Goal: Task Accomplishment & Management: Manage account settings

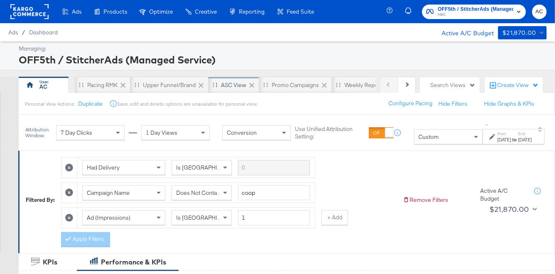
click at [225, 86] on div "ASC View" at bounding box center [233, 85] width 25 height 8
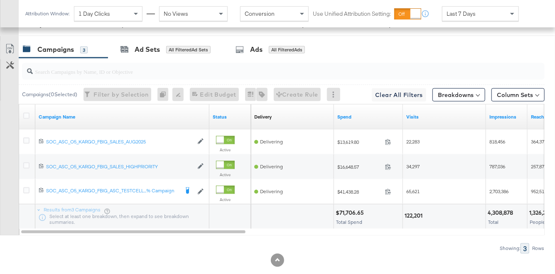
scroll to position [484, 0]
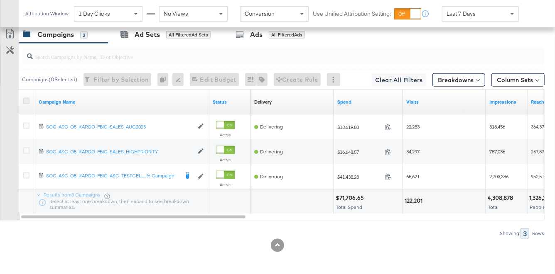
click at [26, 99] on icon at bounding box center [26, 101] width 6 height 6
click at [0, 0] on input "checkbox" at bounding box center [0, 0] width 0 height 0
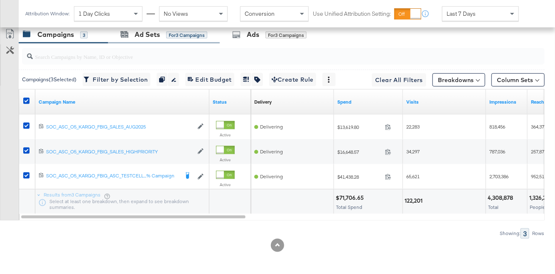
click at [145, 41] on div "Ad Sets for 3 Campaigns" at bounding box center [164, 35] width 112 height 18
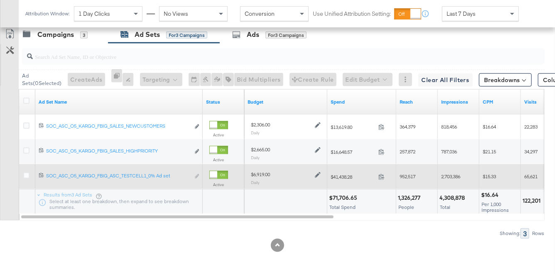
click at [317, 175] on icon at bounding box center [318, 176] width 6 height 6
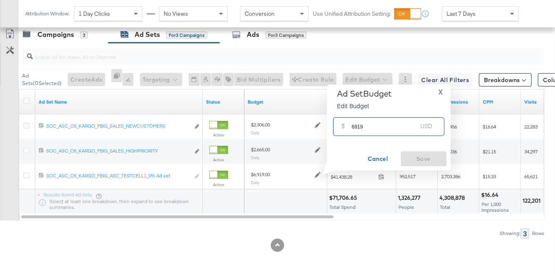
click at [352, 126] on input "6919" at bounding box center [385, 124] width 66 height 18
type input "5568"
click at [418, 156] on span "Save" at bounding box center [423, 159] width 39 height 10
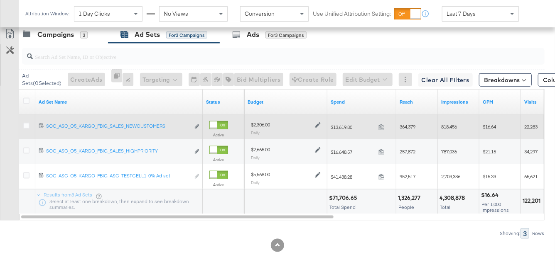
click at [317, 124] on icon at bounding box center [318, 126] width 6 height 6
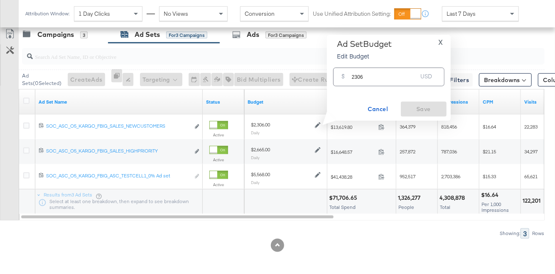
click at [355, 78] on input "2306" at bounding box center [385, 74] width 66 height 18
type input "1856"
click at [410, 108] on span "Save" at bounding box center [423, 109] width 39 height 10
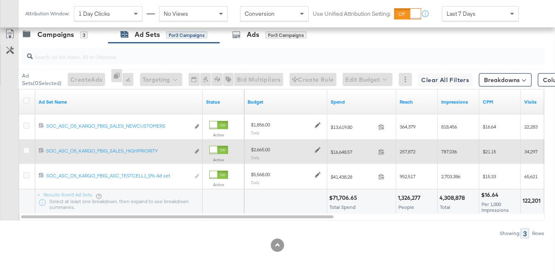
click at [319, 151] on icon at bounding box center [318, 150] width 6 height 6
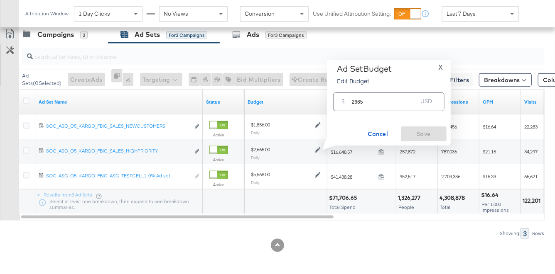
click at [358, 102] on input "2665" at bounding box center [385, 99] width 66 height 18
type input "2145"
click at [419, 133] on span "Save" at bounding box center [423, 134] width 39 height 10
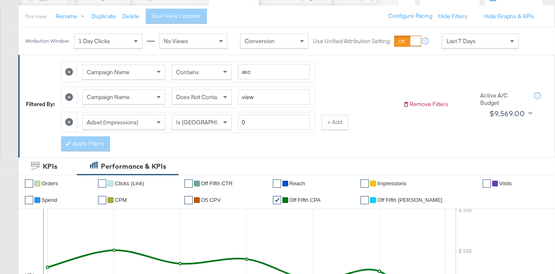
scroll to position [0, 0]
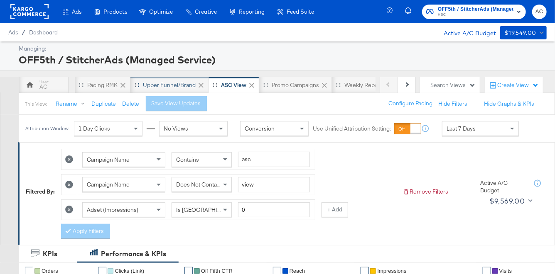
click at [154, 84] on div "Upper Funnel/Brand" at bounding box center [169, 85] width 53 height 8
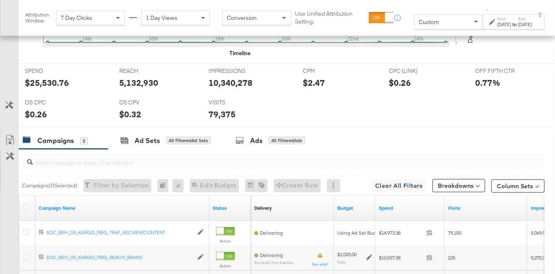
scroll to position [443, 0]
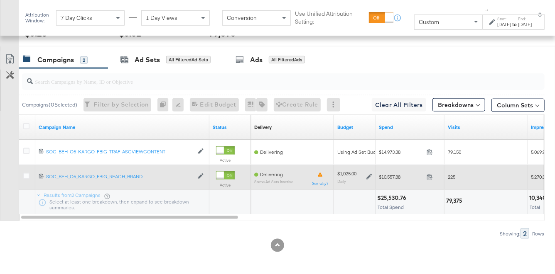
click at [369, 176] on icon at bounding box center [369, 177] width 6 height 6
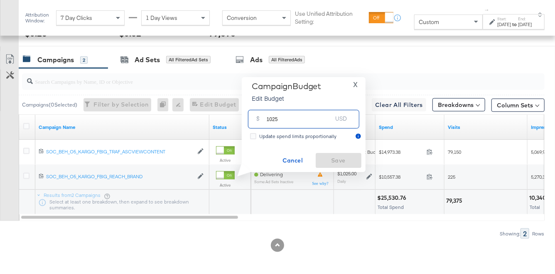
drag, startPoint x: 272, startPoint y: 119, endPoint x: 266, endPoint y: 119, distance: 5.4
click at [267, 119] on input "1025" at bounding box center [300, 116] width 66 height 18
type input "825"
click at [331, 160] on span "Save" at bounding box center [338, 161] width 39 height 10
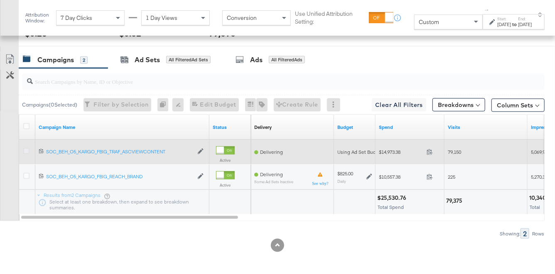
click at [27, 150] on icon at bounding box center [26, 151] width 6 height 6
click at [0, 0] on input "checkbox" at bounding box center [0, 0] width 0 height 0
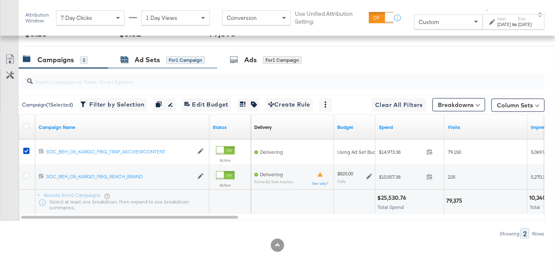
click at [157, 62] on div "Ad Sets" at bounding box center [147, 60] width 25 height 10
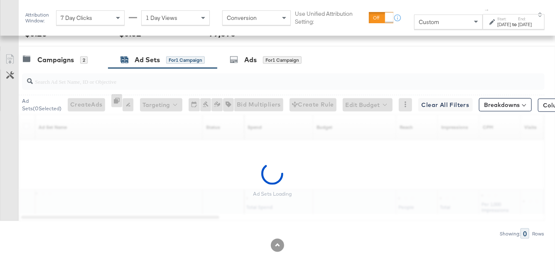
scroll to position [418, 0]
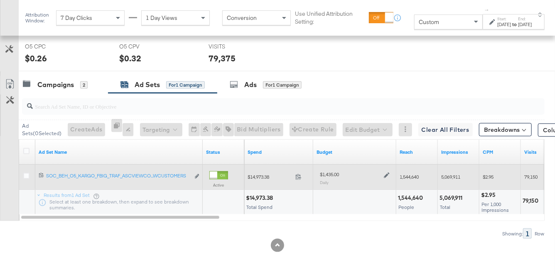
click at [385, 175] on icon at bounding box center [387, 176] width 6 height 6
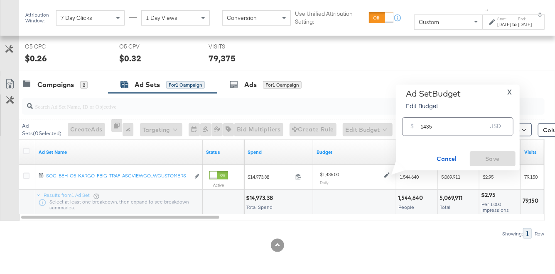
click at [423, 126] on input "1435" at bounding box center [454, 124] width 66 height 18
type input "1155"
click at [498, 159] on span "Save" at bounding box center [492, 159] width 39 height 10
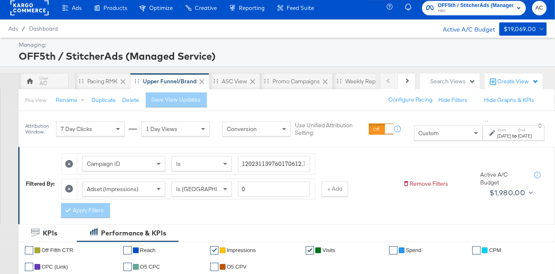
scroll to position [0, 0]
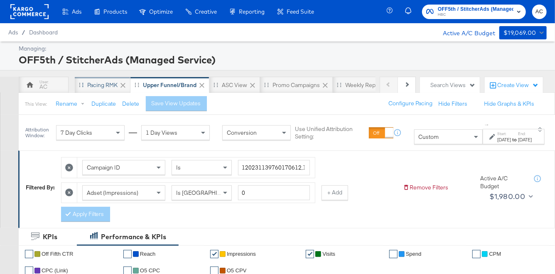
click at [96, 88] on div "Pacing RMK" at bounding box center [102, 85] width 30 height 8
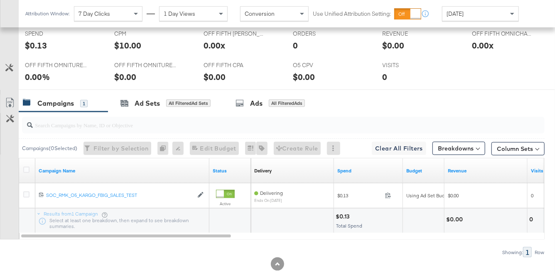
scroll to position [409, 0]
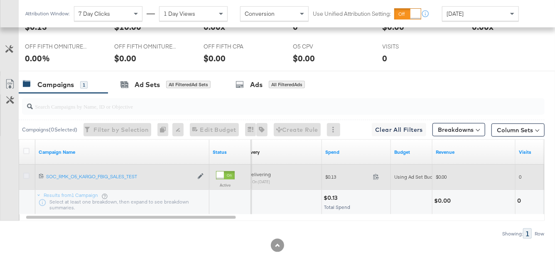
click at [26, 175] on icon at bounding box center [26, 176] width 6 height 6
click at [0, 0] on input "checkbox" at bounding box center [0, 0] width 0 height 0
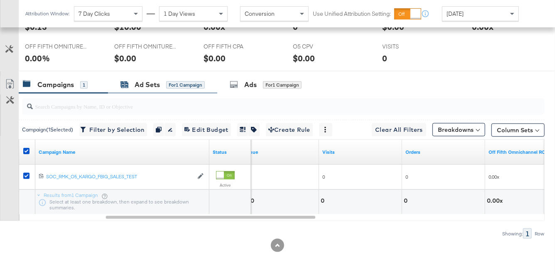
click at [133, 83] on div "Ad Sets for 1 Campaign" at bounding box center [162, 85] width 84 height 10
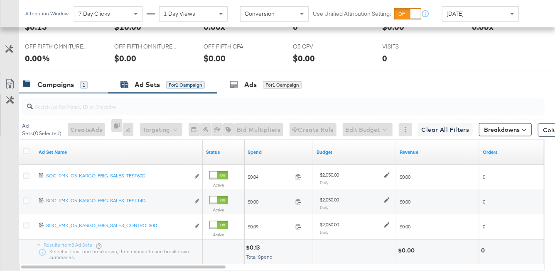
click at [69, 83] on div "Campaigns" at bounding box center [55, 85] width 37 height 10
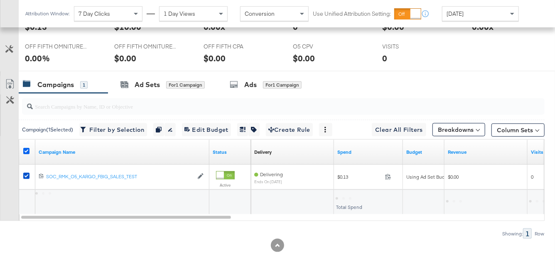
click at [27, 149] on icon at bounding box center [26, 151] width 6 height 6
click at [0, 0] on input "checkbox" at bounding box center [0, 0] width 0 height 0
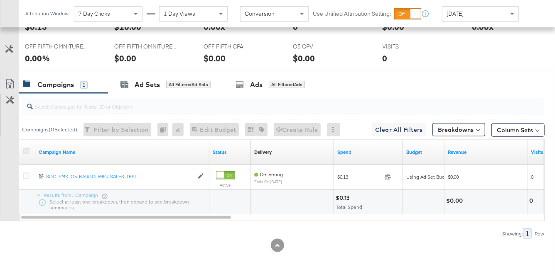
click at [27, 152] on icon at bounding box center [26, 151] width 6 height 6
click at [0, 0] on input "checkbox" at bounding box center [0, 0] width 0 height 0
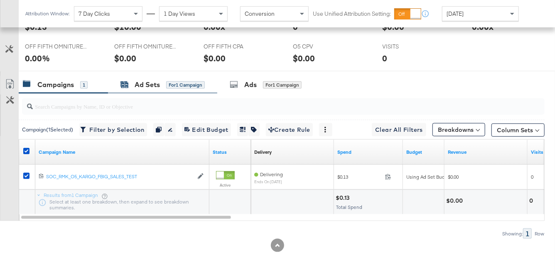
click at [135, 88] on div "Ad Sets" at bounding box center [147, 85] width 25 height 10
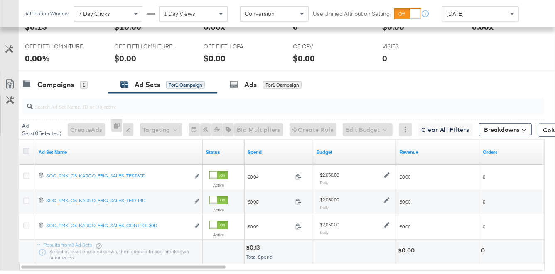
click at [25, 148] on icon at bounding box center [26, 151] width 6 height 6
click at [0, 0] on input "checkbox" at bounding box center [0, 0] width 0 height 0
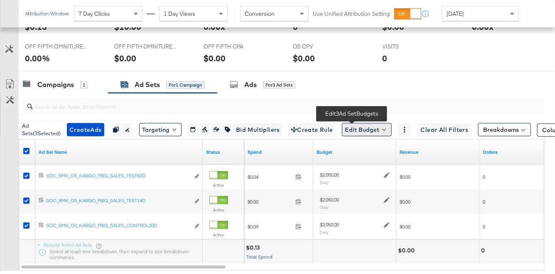
click at [351, 129] on button "Edit Budget" at bounding box center [367, 129] width 50 height 13
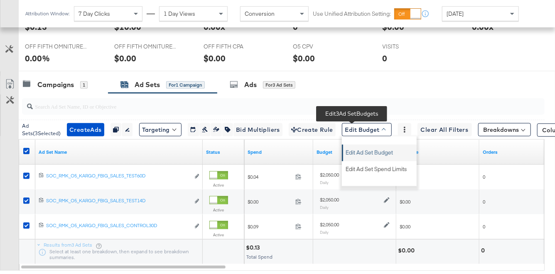
click at [351, 151] on span "Edit Ad Set Budget" at bounding box center [368, 151] width 47 height 11
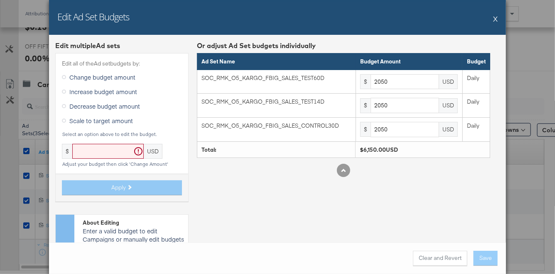
click at [122, 147] on input "text" at bounding box center [107, 151] width 71 height 15
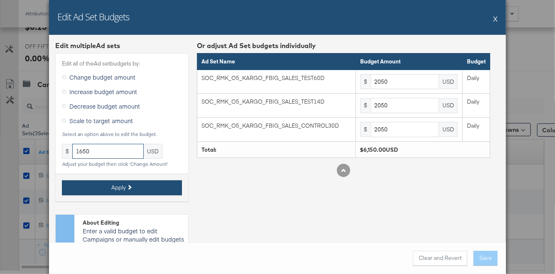
type input "1650"
click at [150, 188] on button "Apply" at bounding box center [122, 188] width 120 height 15
type input "1650"
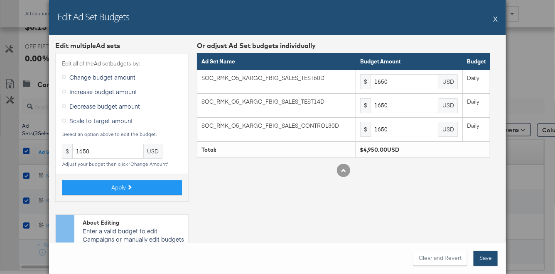
click at [488, 262] on button "Save" at bounding box center [485, 258] width 24 height 15
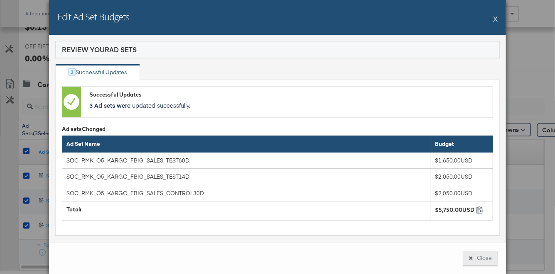
click at [472, 256] on icon at bounding box center [470, 258] width 4 height 5
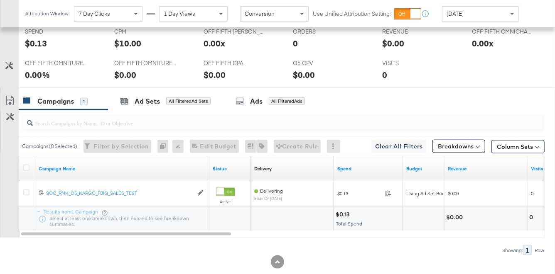
scroll to position [409, 0]
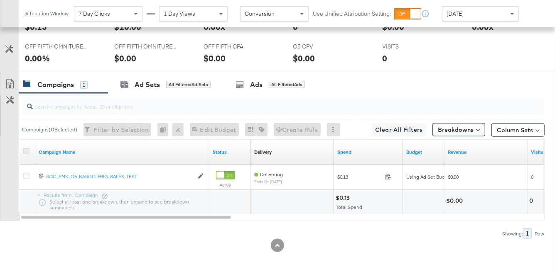
click at [29, 148] on icon at bounding box center [26, 151] width 6 height 6
click at [0, 0] on input "checkbox" at bounding box center [0, 0] width 0 height 0
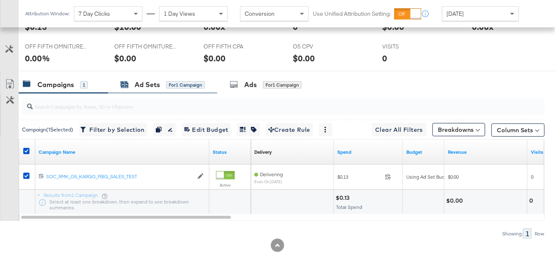
click at [146, 87] on div "Ad Sets" at bounding box center [147, 85] width 25 height 10
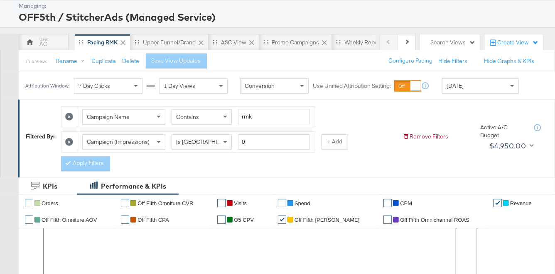
scroll to position [0, 0]
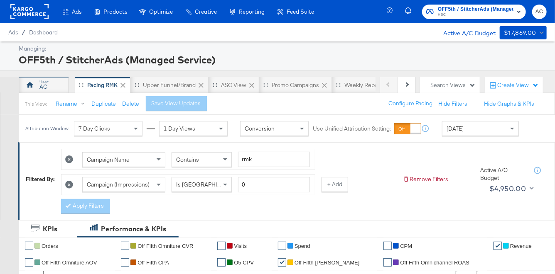
click at [45, 87] on div "AC" at bounding box center [43, 87] width 8 height 8
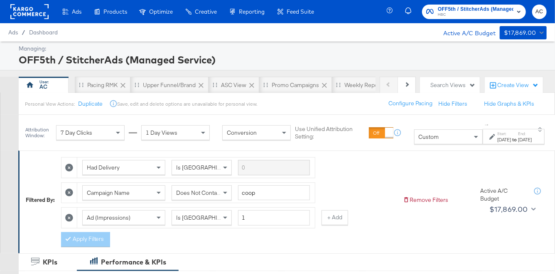
click at [497, 140] on div "[DATE]" at bounding box center [504, 140] width 14 height 7
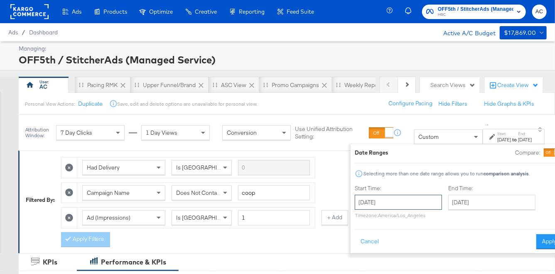
click at [406, 198] on input "[DATE]" at bounding box center [398, 202] width 87 height 15
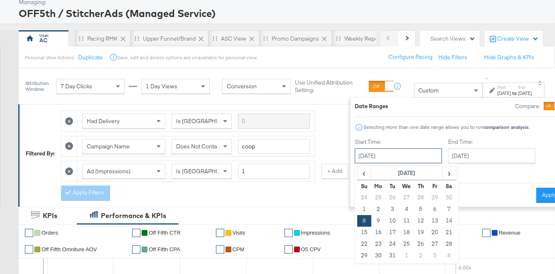
scroll to position [48, 0]
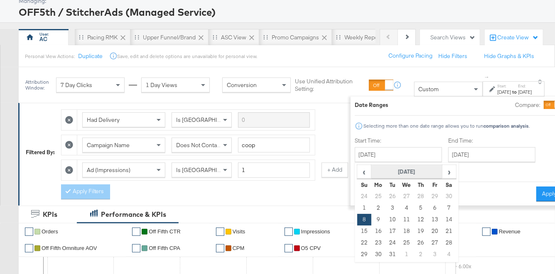
click at [404, 174] on th "[DATE]" at bounding box center [406, 172] width 71 height 14
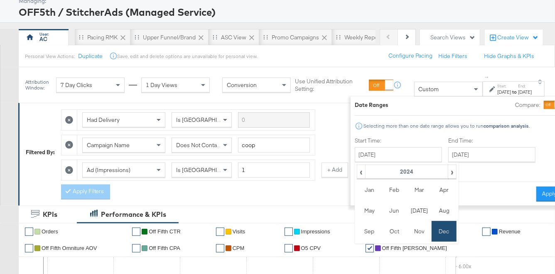
click at [477, 182] on div "Cancel Apply" at bounding box center [459, 191] width 208 height 20
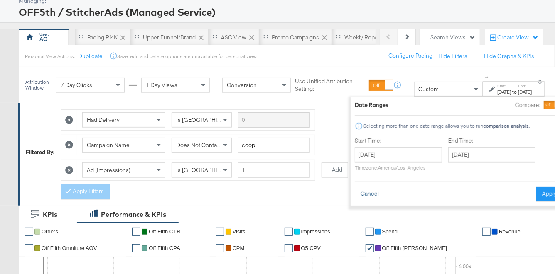
click at [355, 192] on button "Cancel" at bounding box center [370, 194] width 30 height 15
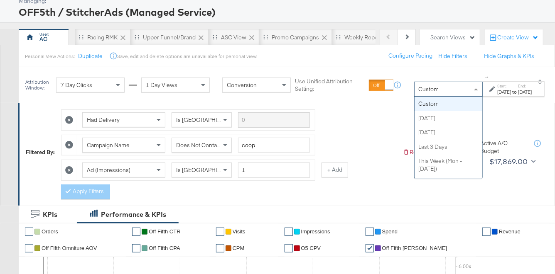
click at [421, 92] on div "Custom" at bounding box center [448, 89] width 68 height 14
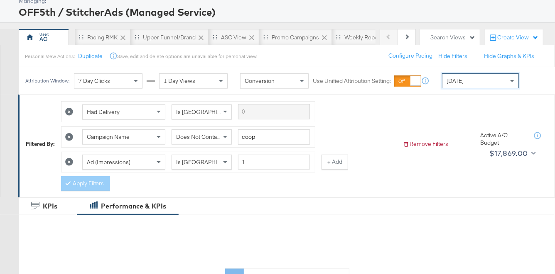
click at [450, 82] on span "[DATE]" at bounding box center [447, 80] width 10 height 7
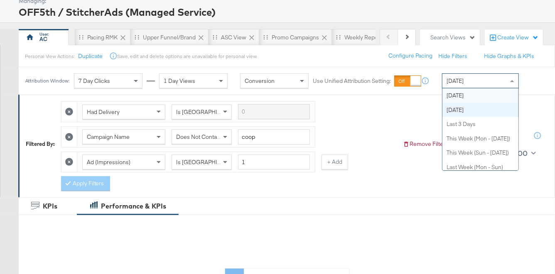
scroll to position [0, 0]
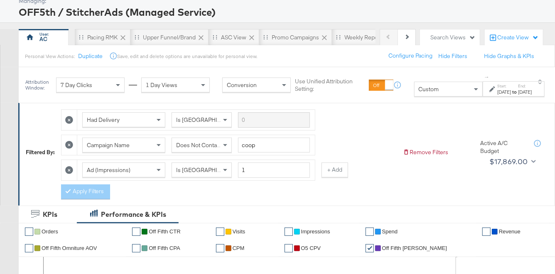
click at [482, 91] on div "Start: [DATE] to End: [DATE]" at bounding box center [513, 88] width 62 height 15
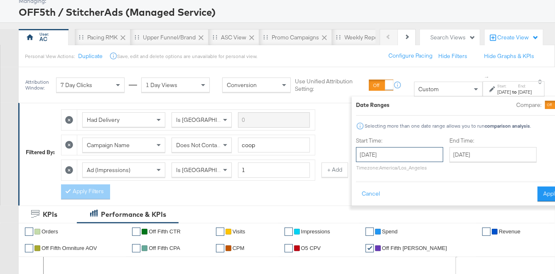
click at [381, 158] on input "[DATE]" at bounding box center [399, 154] width 87 height 15
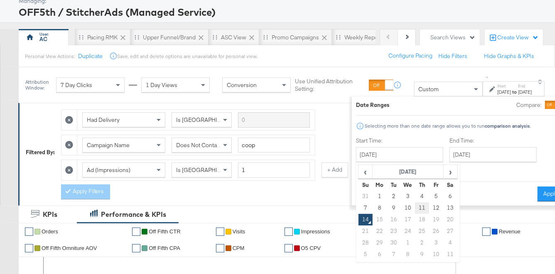
click at [415, 204] on td "11" at bounding box center [422, 209] width 14 height 12
type input "[DATE]"
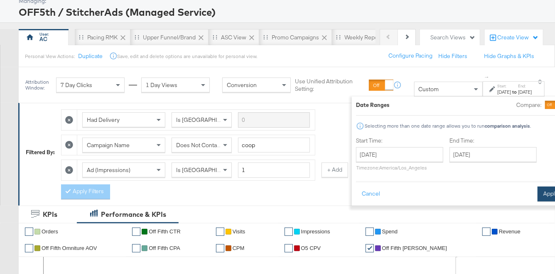
click at [537, 198] on button "Apply" at bounding box center [550, 194] width 26 height 15
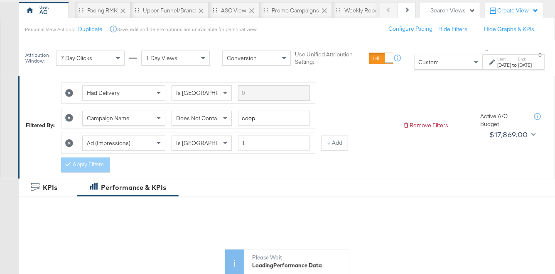
scroll to position [74, 0]
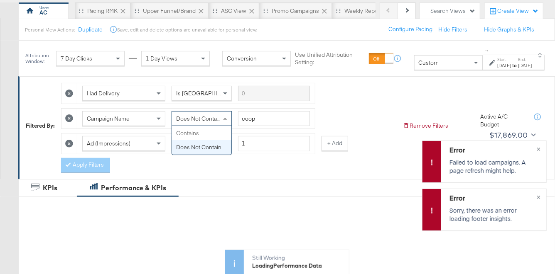
click at [213, 113] on div "Does Not Contain" at bounding box center [201, 119] width 59 height 14
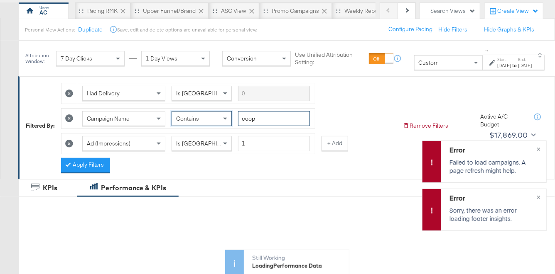
click at [247, 118] on input "coop" at bounding box center [274, 118] width 72 height 15
type input "w"
type input "awareness"
click at [69, 144] on icon at bounding box center [69, 144] width 8 height 8
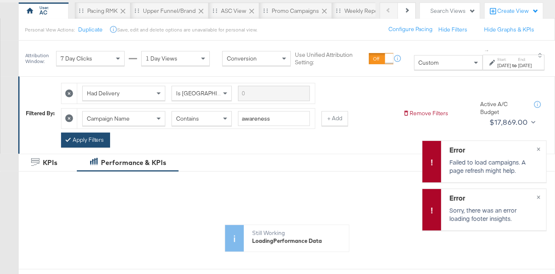
click at [75, 141] on button "Apply Filters" at bounding box center [85, 140] width 49 height 15
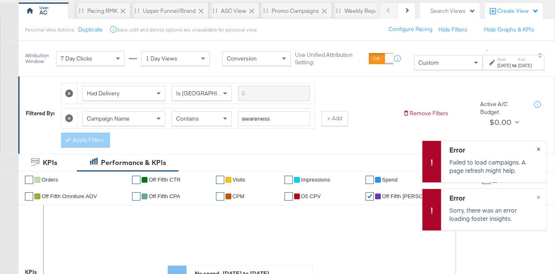
click at [539, 150] on span "×" at bounding box center [538, 149] width 4 height 10
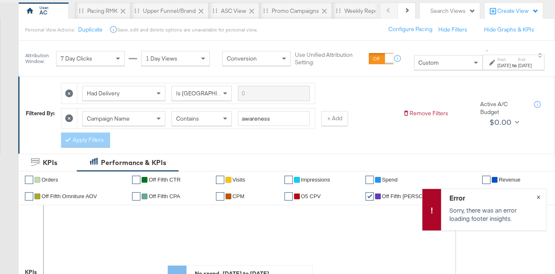
click at [538, 198] on span "×" at bounding box center [538, 197] width 4 height 10
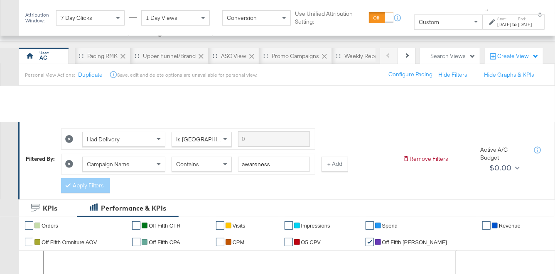
scroll to position [0, 0]
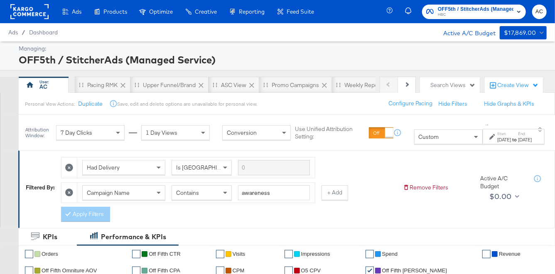
click at [70, 191] on icon at bounding box center [69, 193] width 8 height 8
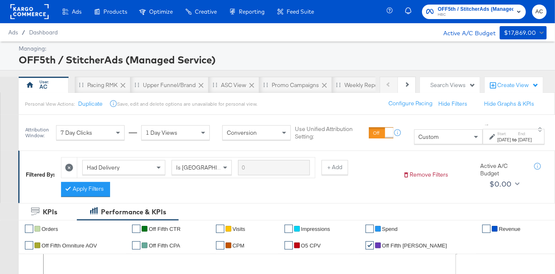
click at [70, 191] on div at bounding box center [70, 189] width 6 height 8
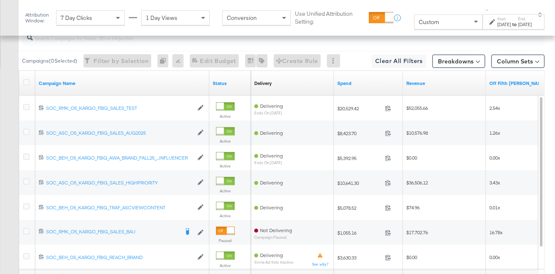
scroll to position [462, 0]
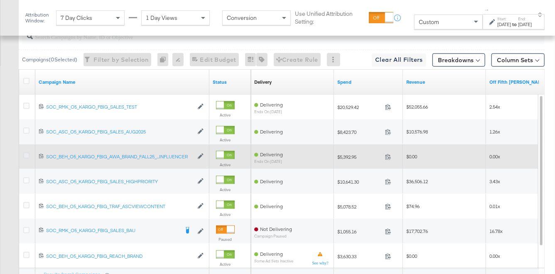
click at [27, 155] on icon at bounding box center [26, 156] width 6 height 6
click at [0, 0] on input "checkbox" at bounding box center [0, 0] width 0 height 0
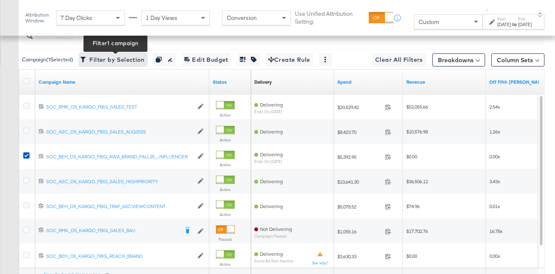
click at [138, 60] on span "Filter by Selection Filter 1 campaign" at bounding box center [113, 60] width 63 height 10
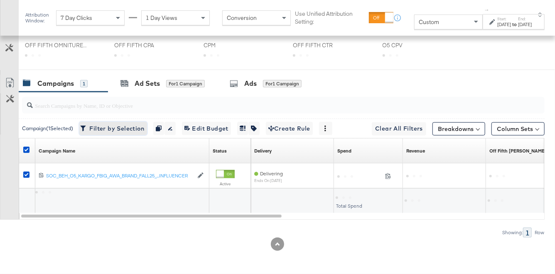
scroll to position [312, 0]
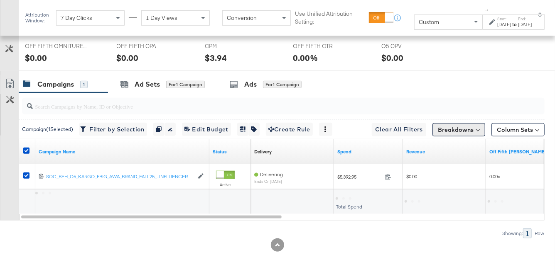
click at [452, 130] on button "Breakdowns" at bounding box center [458, 129] width 53 height 13
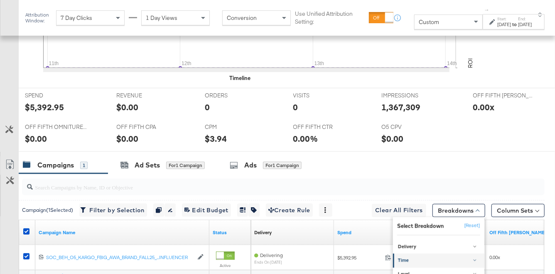
scroll to position [393, 0]
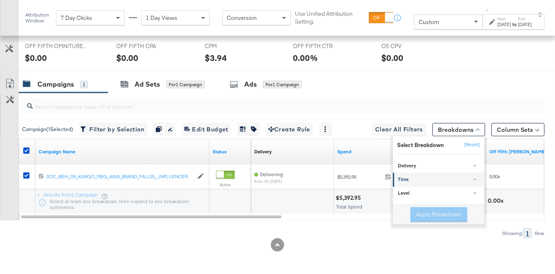
click at [413, 179] on div "Time" at bounding box center [439, 180] width 83 height 7
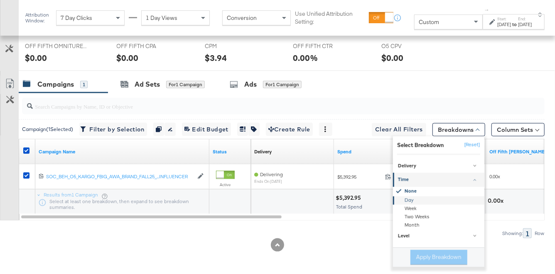
click at [409, 201] on div "Day" at bounding box center [439, 200] width 90 height 8
click at [438, 257] on button "Apply Breakdown" at bounding box center [438, 257] width 57 height 15
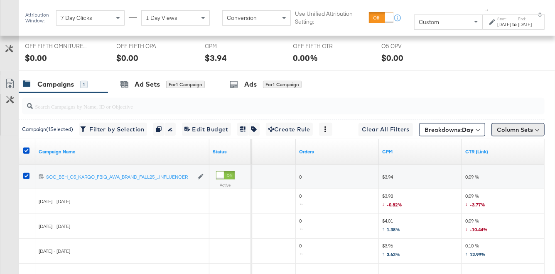
click at [502, 130] on button "Column Sets" at bounding box center [517, 129] width 53 height 13
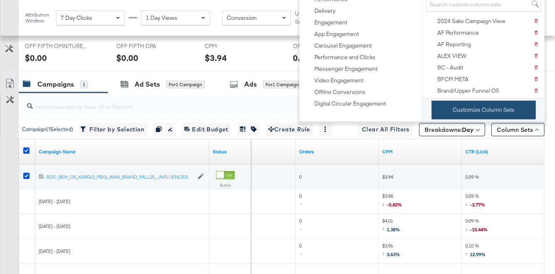
click at [479, 113] on button "Customize Column Sets" at bounding box center [483, 110] width 104 height 19
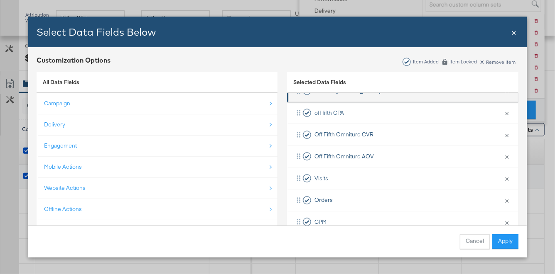
scroll to position [121, 0]
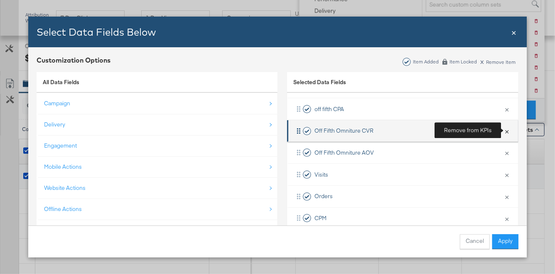
click at [508, 131] on button "×" at bounding box center [506, 130] width 11 height 17
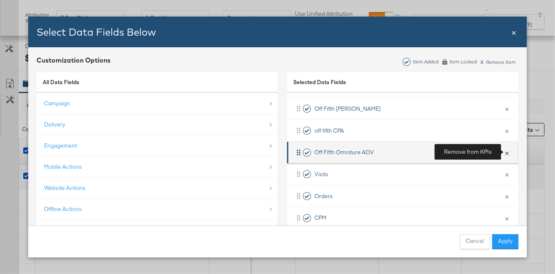
click at [503, 152] on button "×" at bounding box center [506, 152] width 11 height 17
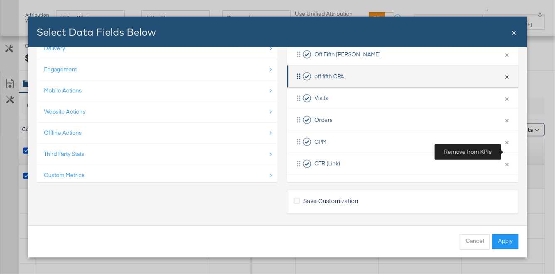
scroll to position [78, 0]
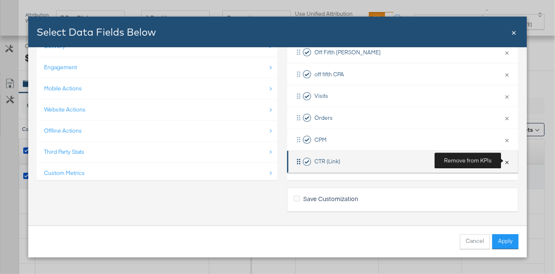
click at [505, 162] on button "×" at bounding box center [506, 161] width 11 height 17
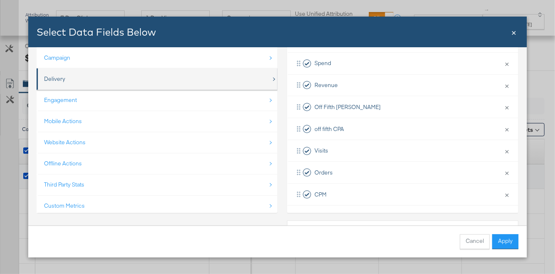
scroll to position [36, 0]
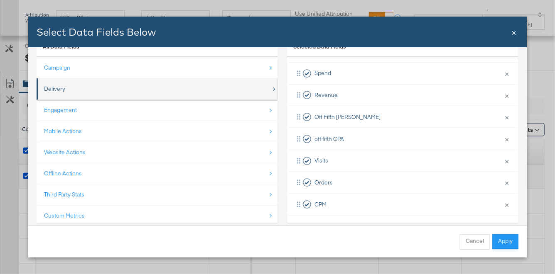
click at [93, 85] on div "Delivery" at bounding box center [157, 89] width 227 height 17
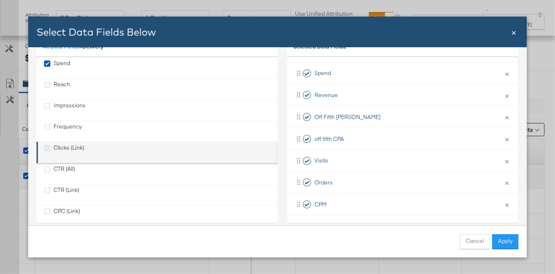
click at [48, 146] on icon "Clicks (Link)" at bounding box center [47, 148] width 6 height 6
click at [0, 0] on input "Clicks (Link)" at bounding box center [0, 0] width 0 height 0
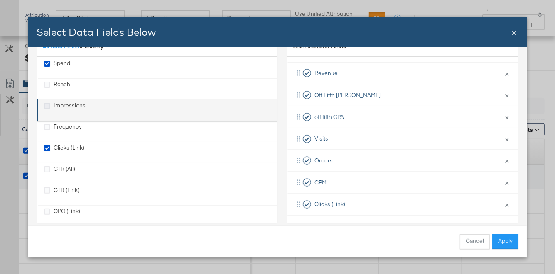
click at [49, 107] on icon "Impressions" at bounding box center [47, 106] width 6 height 6
click at [0, 0] on input "Impressions" at bounding box center [0, 0] width 0 height 0
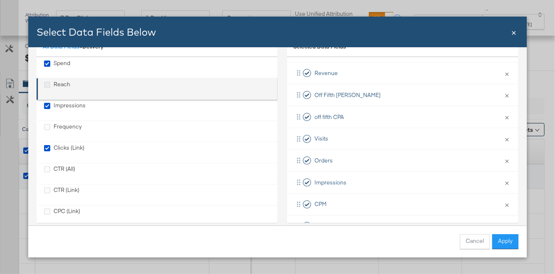
click at [47, 85] on icon "Reach" at bounding box center [47, 85] width 6 height 6
click at [0, 0] on input "Reach" at bounding box center [0, 0] width 0 height 0
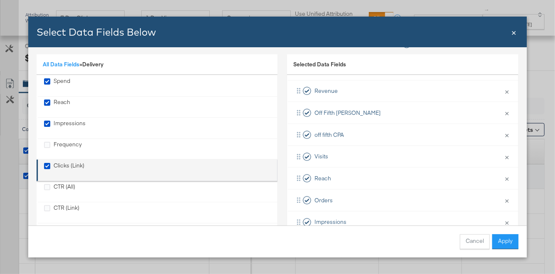
scroll to position [75, 0]
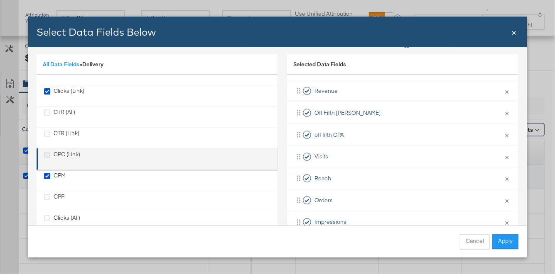
click at [49, 154] on icon "CPC (Link)" at bounding box center [47, 155] width 6 height 6
click at [0, 0] on input "CPC (Link)" at bounding box center [0, 0] width 0 height 0
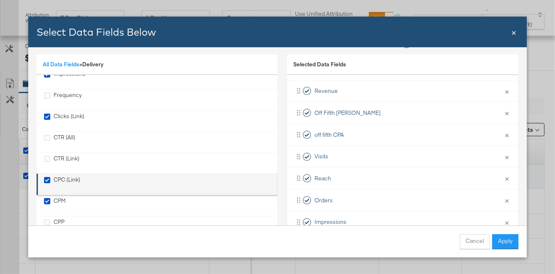
scroll to position [0, 0]
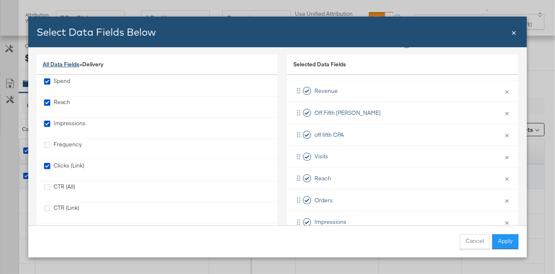
click at [74, 65] on link "All Data Fields" at bounding box center [61, 64] width 37 height 7
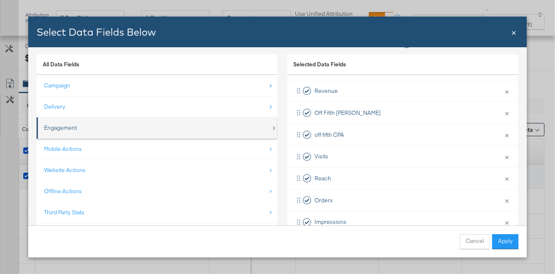
click at [61, 127] on div "Engagement" at bounding box center [60, 128] width 33 height 8
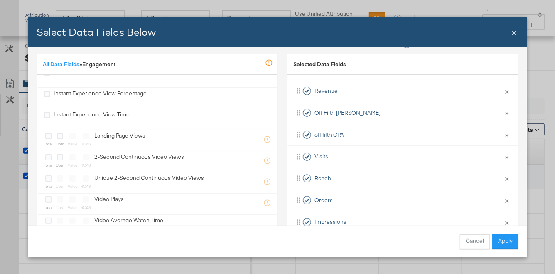
scroll to position [646, 0]
click at [61, 65] on link "All Data Fields" at bounding box center [61, 64] width 37 height 7
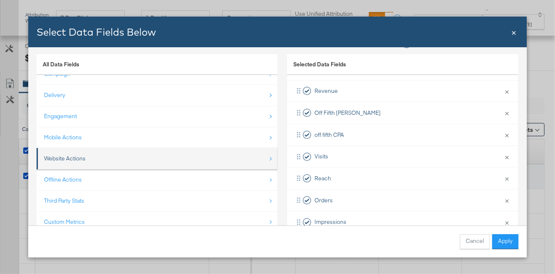
scroll to position [10, 0]
click at [108, 156] on div "Website Actions" at bounding box center [157, 160] width 227 height 17
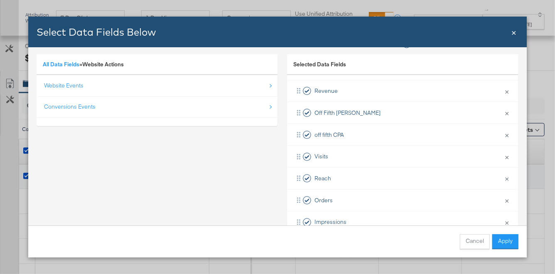
scroll to position [0, 0]
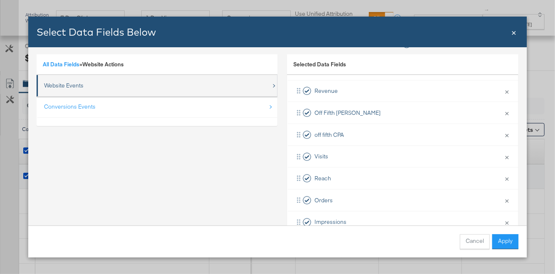
click at [79, 89] on div "Website Events" at bounding box center [63, 86] width 39 height 8
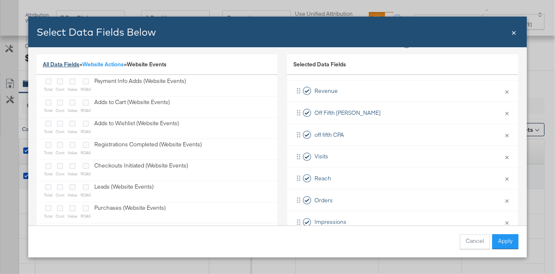
click at [71, 62] on link "All Data Fields" at bounding box center [61, 64] width 37 height 7
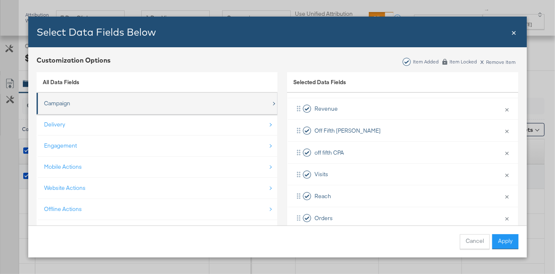
click at [71, 107] on div "Campaign" at bounding box center [157, 103] width 227 height 17
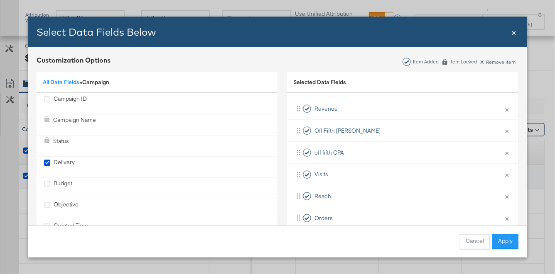
scroll to position [54, 0]
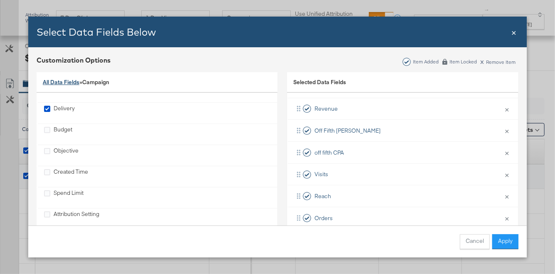
click at [65, 81] on link "All Data Fields" at bounding box center [61, 81] width 37 height 7
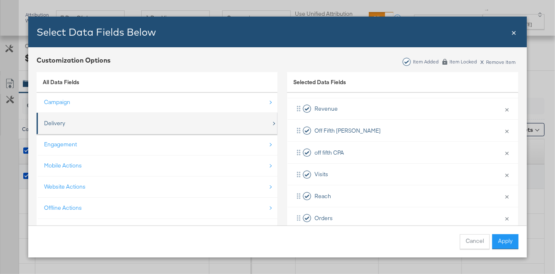
scroll to position [0, 0]
click at [56, 125] on div "Delivery" at bounding box center [54, 125] width 21 height 8
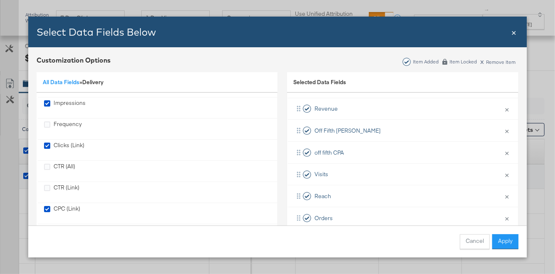
scroll to position [75, 0]
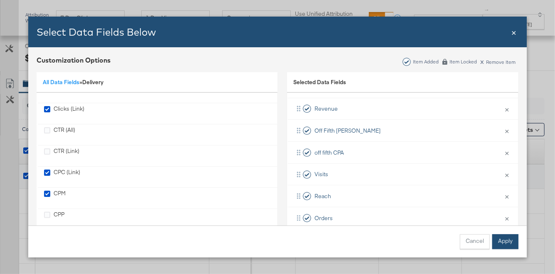
click at [509, 241] on button "Apply" at bounding box center [505, 242] width 26 height 15
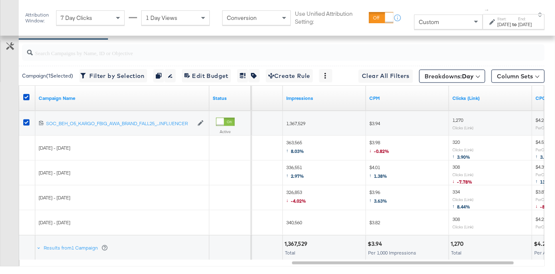
scroll to position [450, 0]
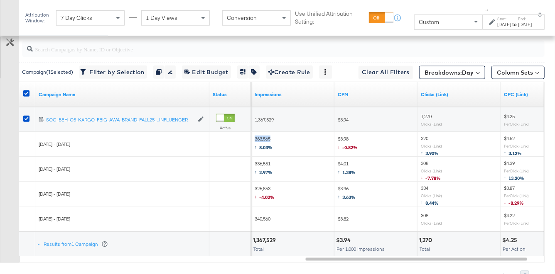
drag, startPoint x: 271, startPoint y: 138, endPoint x: 254, endPoint y: 138, distance: 16.2
click at [254, 138] on span "363,565 ↑ 8.03%" at bounding box center [263, 144] width 18 height 17
copy span "363,565"
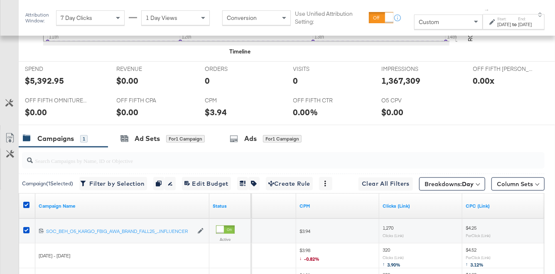
scroll to position [492, 0]
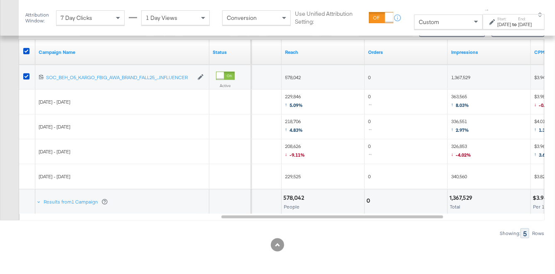
click at [299, 96] on span "229,846 ↑ 5.09%" at bounding box center [294, 101] width 18 height 17
copy span "229,846"
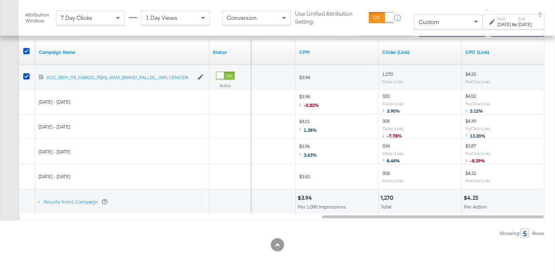
click at [385, 95] on span "320" at bounding box center [385, 96] width 7 height 6
copy span "320"
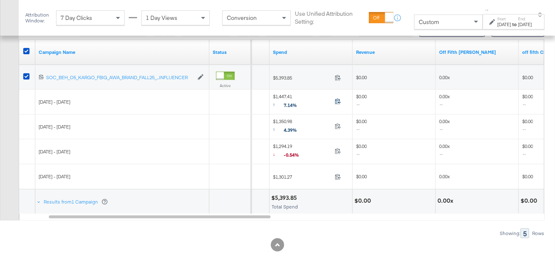
click at [338, 101] on icon at bounding box center [338, 101] width 6 height 6
click at [282, 119] on span "$1,350.98 ↑ 4.39%" at bounding box center [302, 126] width 59 height 17
copy span "1,350.98"
click at [337, 149] on icon at bounding box center [338, 151] width 6 height 6
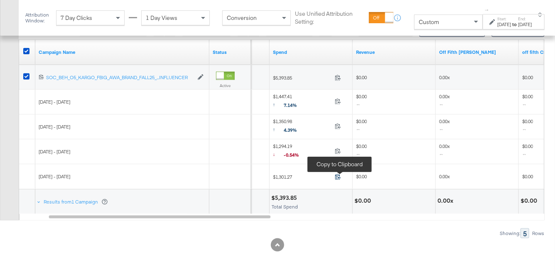
click at [338, 174] on icon at bounding box center [338, 177] width 6 height 6
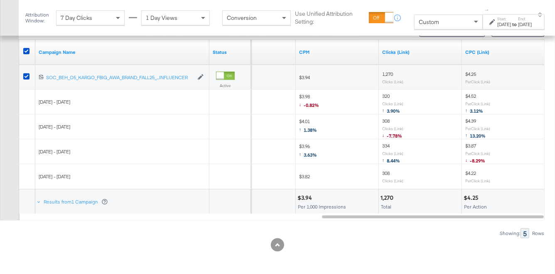
click at [387, 173] on span "308" at bounding box center [385, 173] width 7 height 6
copy span "308"
click at [385, 145] on span "334" at bounding box center [385, 146] width 7 height 6
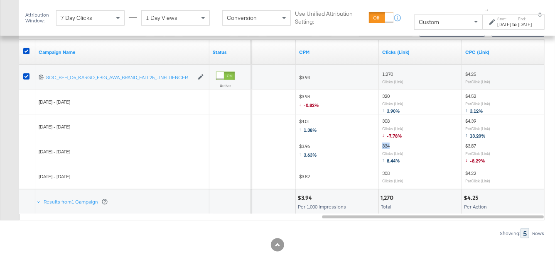
copy span "334"
click at [387, 121] on span "308" at bounding box center [385, 121] width 7 height 6
copy span "308"
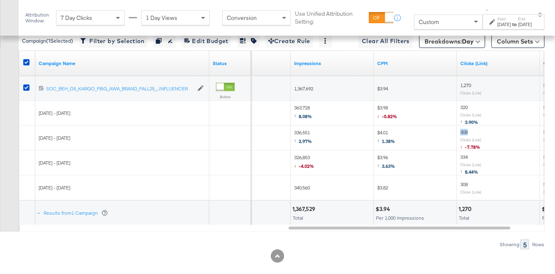
scroll to position [482, 0]
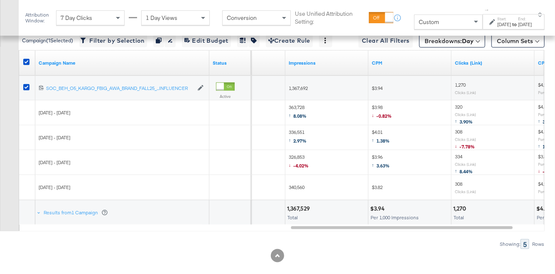
click at [296, 185] on span "340,560" at bounding box center [297, 187] width 16 height 6
copy span "340,560"
click at [299, 156] on span "326,853 ↓ -4.02%" at bounding box center [299, 162] width 20 height 17
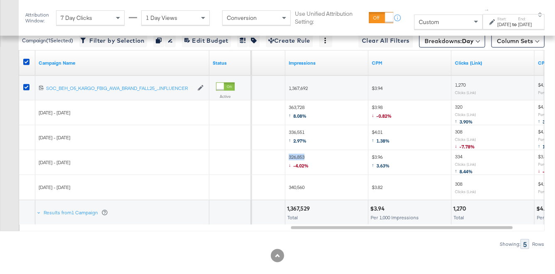
copy span "326,853"
click at [297, 130] on span "336,551 ↑ 2.97%" at bounding box center [298, 137] width 18 height 17
copy span "336,551"
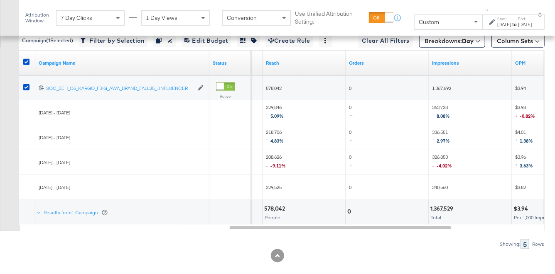
click at [275, 188] on span "229,525" at bounding box center [274, 187] width 16 height 6
click at [277, 157] on span "208,626 ↓ -9.11%" at bounding box center [276, 162] width 20 height 17
click at [274, 132] on span "218,706 ↑ 4.83%" at bounding box center [275, 137] width 18 height 17
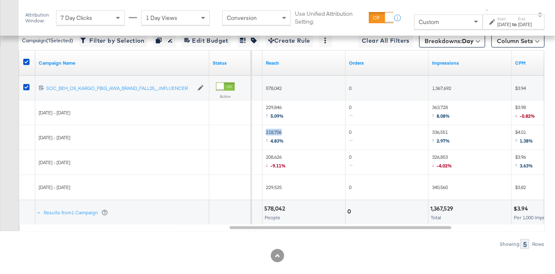
click at [274, 132] on span "218,706 ↑ 4.83%" at bounding box center [275, 137] width 18 height 17
